Goal: Task Accomplishment & Management: Manage account settings

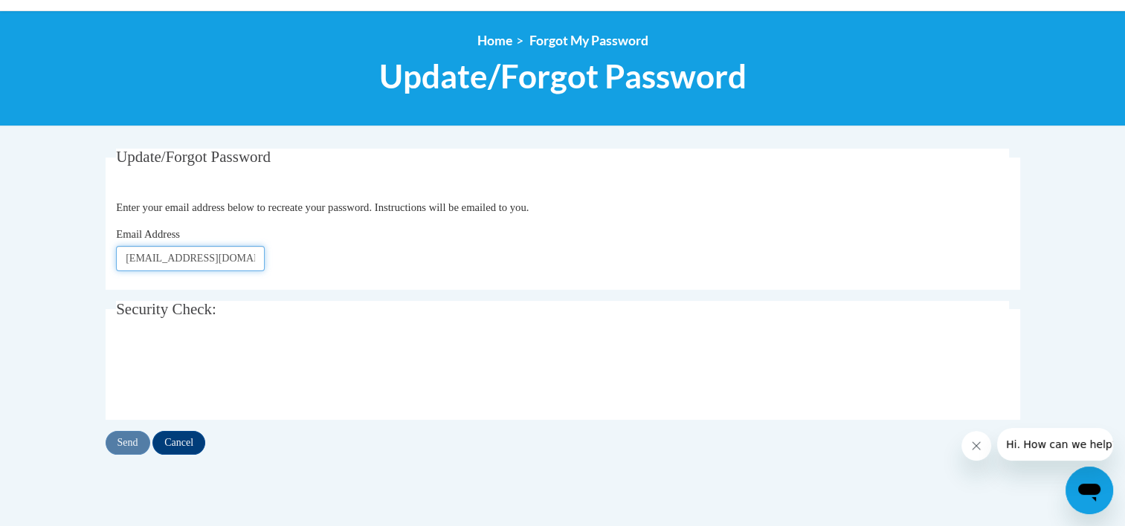
scroll to position [239, 0]
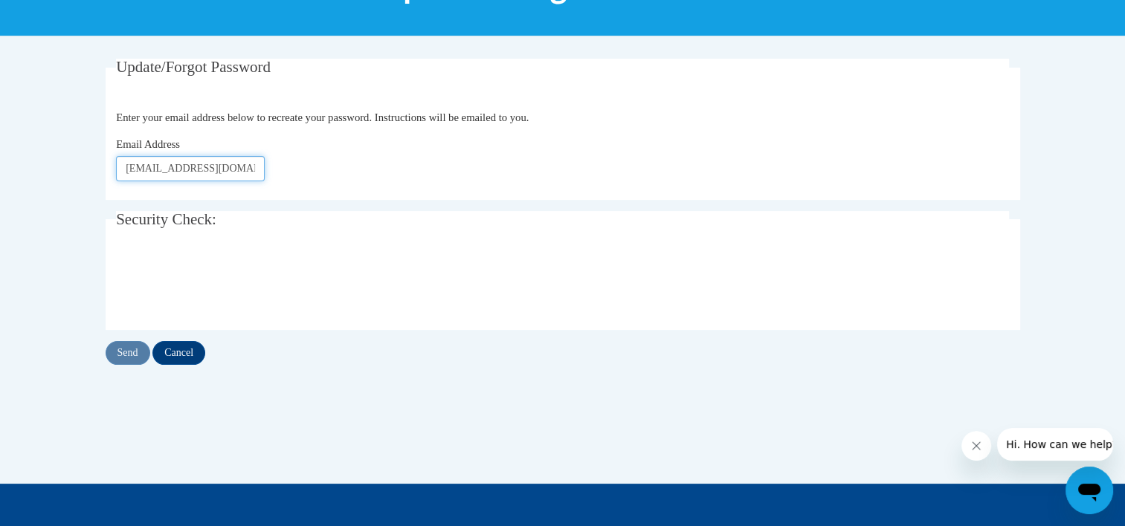
type input "[EMAIL_ADDRESS][DOMAIN_NAME]"
click at [120, 352] on input "Send" at bounding box center [128, 353] width 45 height 24
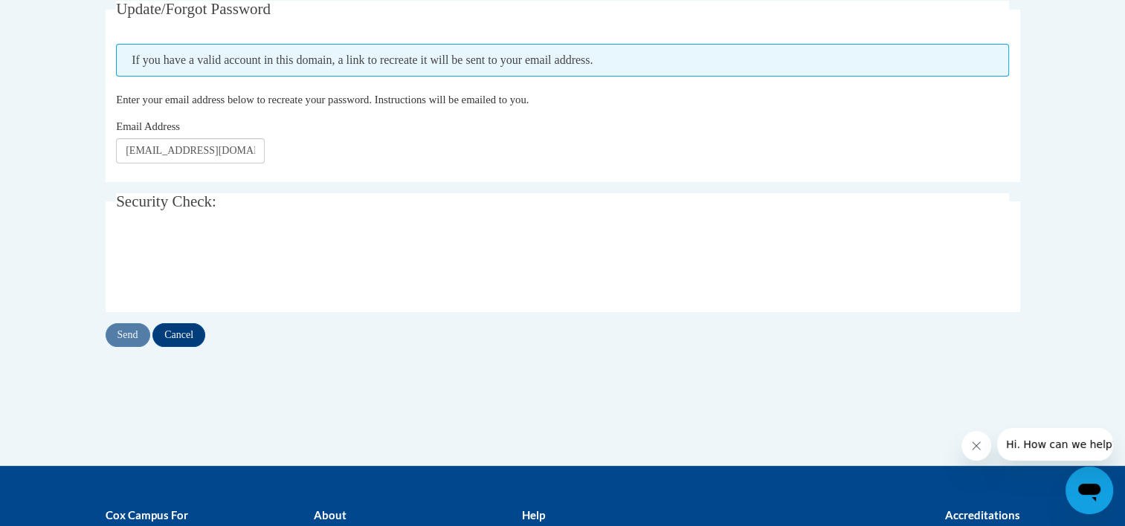
scroll to position [302, 0]
